Goal: Transaction & Acquisition: Purchase product/service

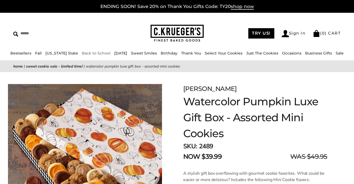
click at [85, 52] on link "Back to School" at bounding box center [96, 53] width 29 height 5
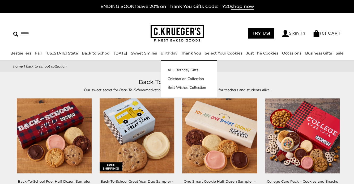
click at [169, 53] on link "Birthday" at bounding box center [169, 53] width 17 height 5
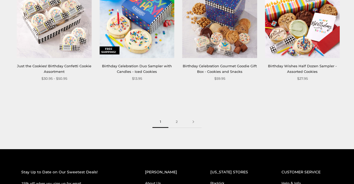
scroll to position [686, 0]
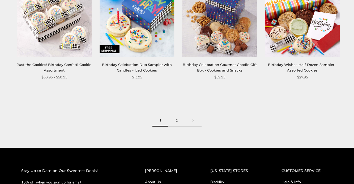
click at [177, 121] on link "2" at bounding box center [176, 120] width 17 height 12
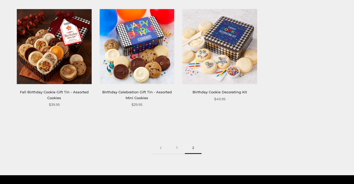
scroll to position [325, 0]
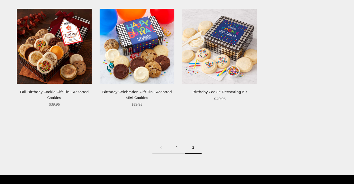
click at [177, 148] on link "1" at bounding box center [177, 147] width 16 height 12
